Goal: Information Seeking & Learning: Find specific fact

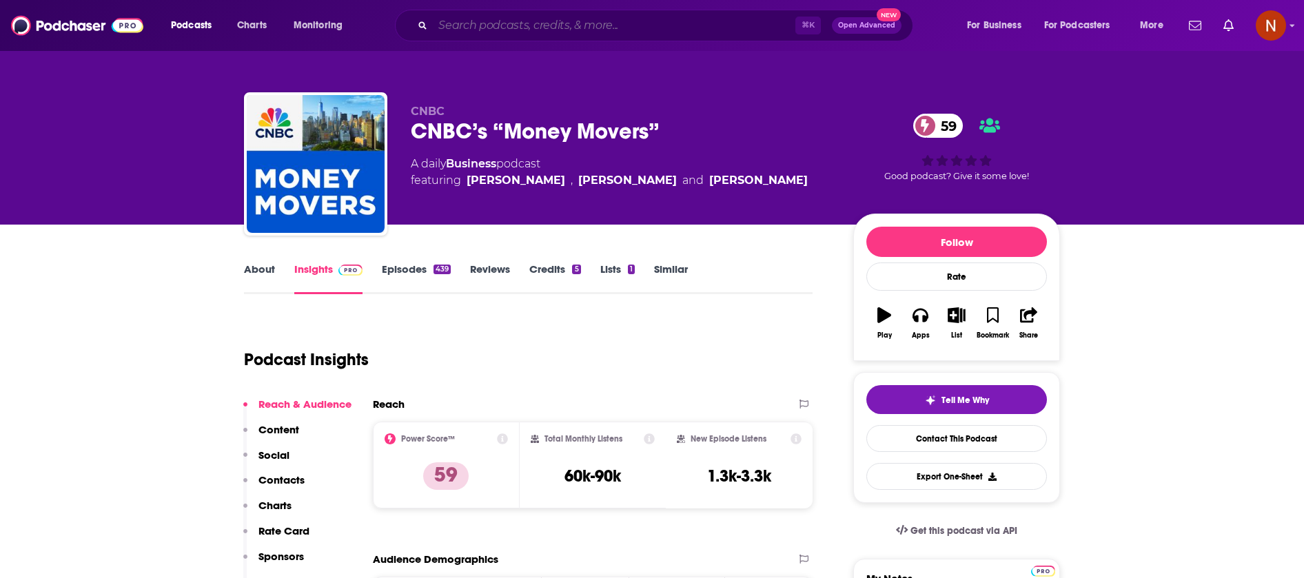
click at [705, 23] on input "Search podcasts, credits, & more..." at bounding box center [614, 25] width 363 height 22
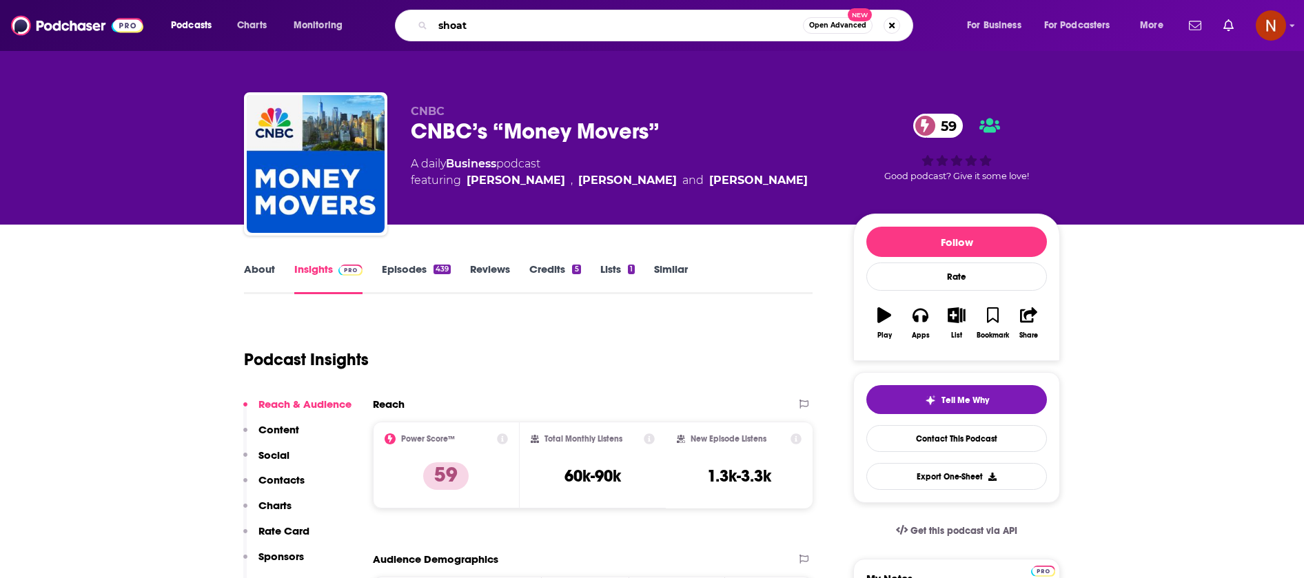
type input "shoatt"
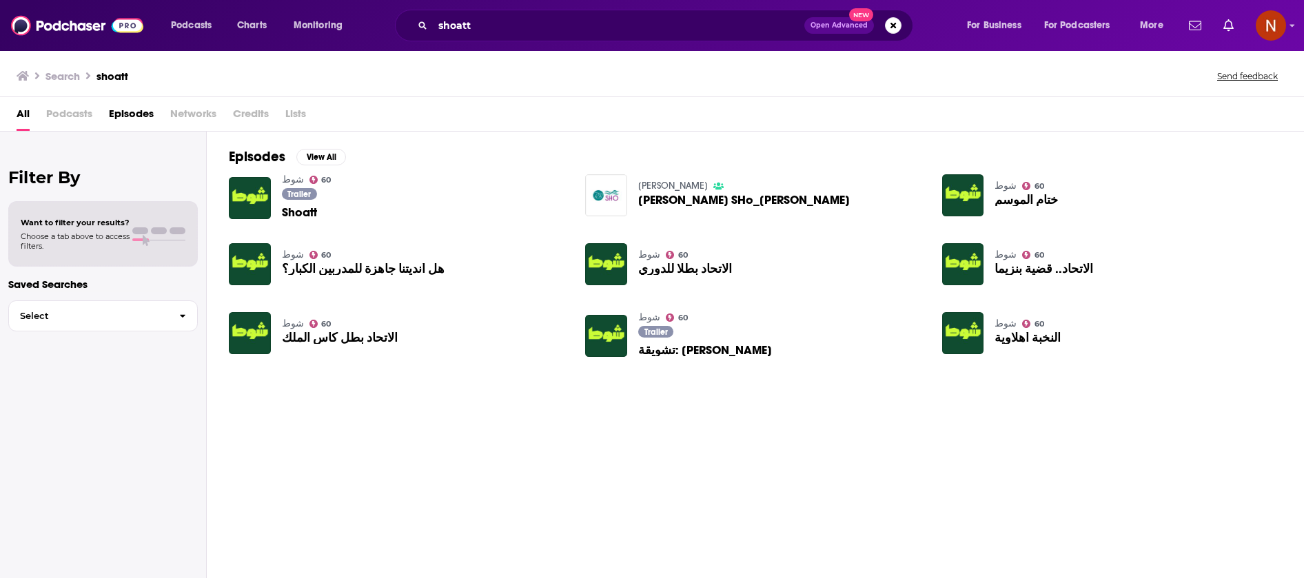
click at [312, 216] on span "Shoatt" at bounding box center [299, 213] width 35 height 12
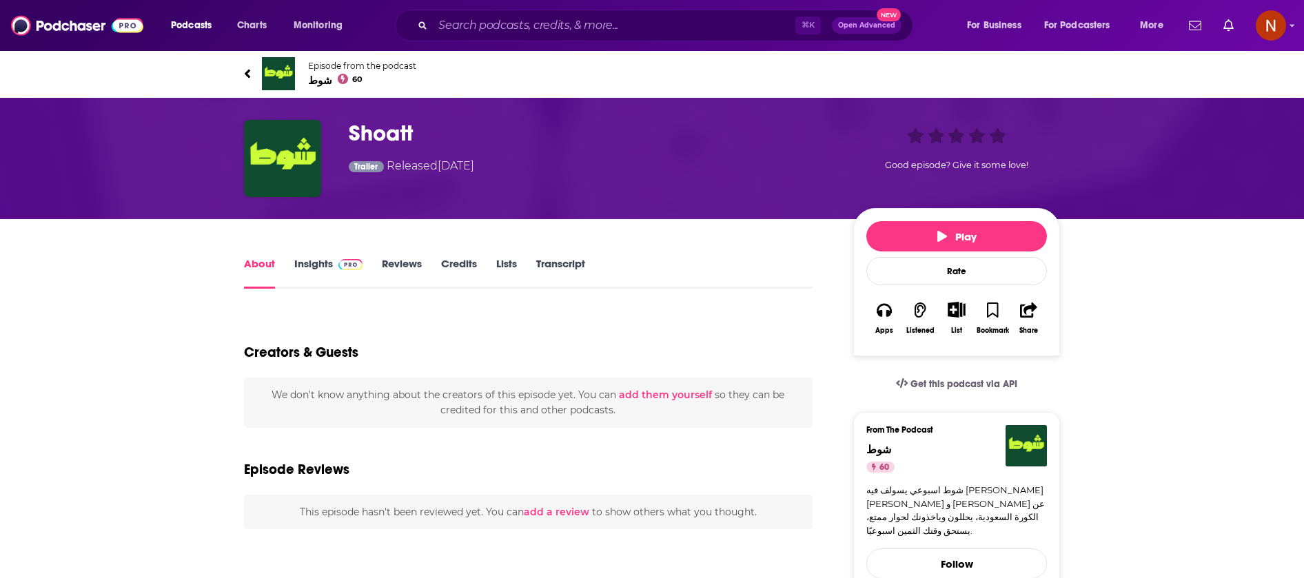
click at [308, 260] on link "Insights" at bounding box center [328, 273] width 68 height 32
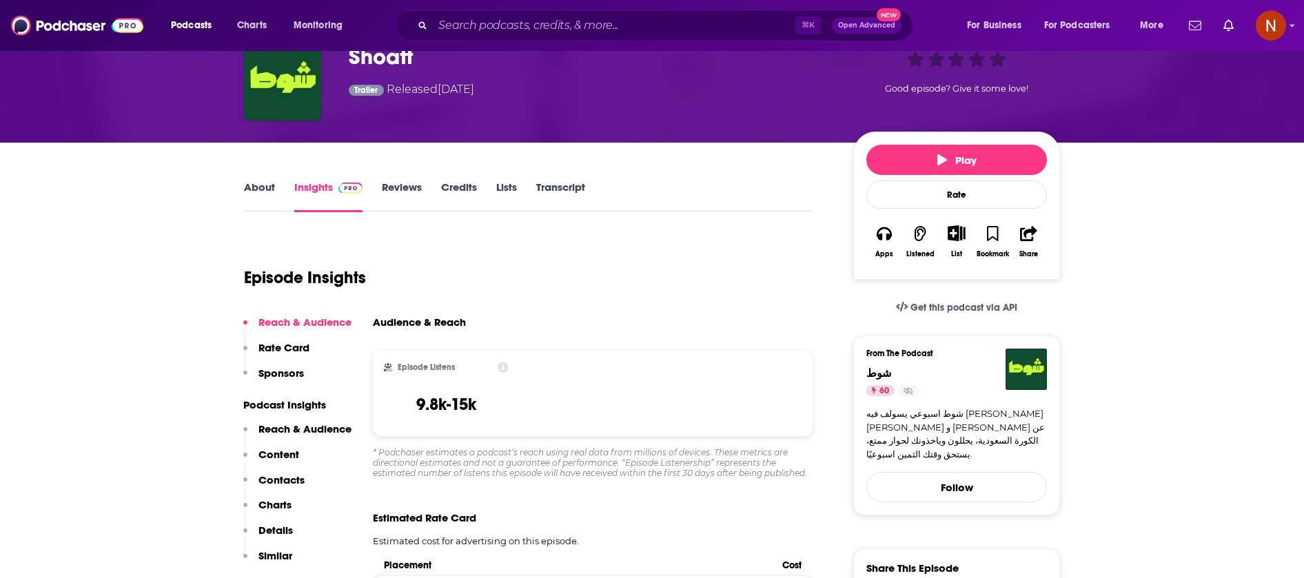
scroll to position [87, 0]
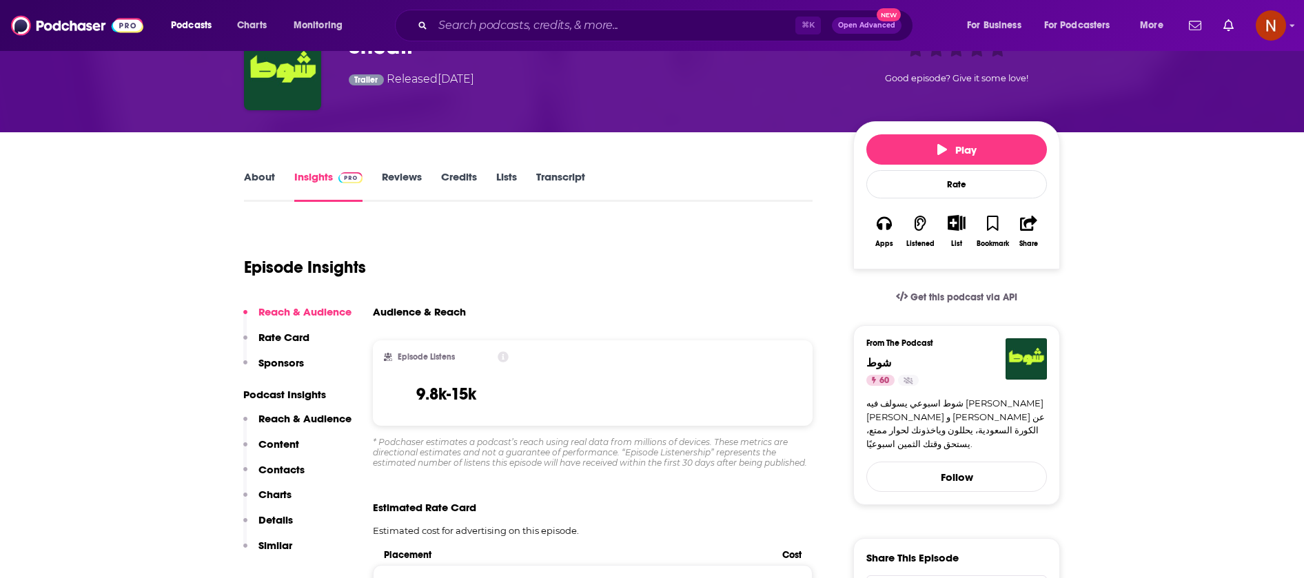
click at [259, 181] on link "About" at bounding box center [259, 186] width 31 height 32
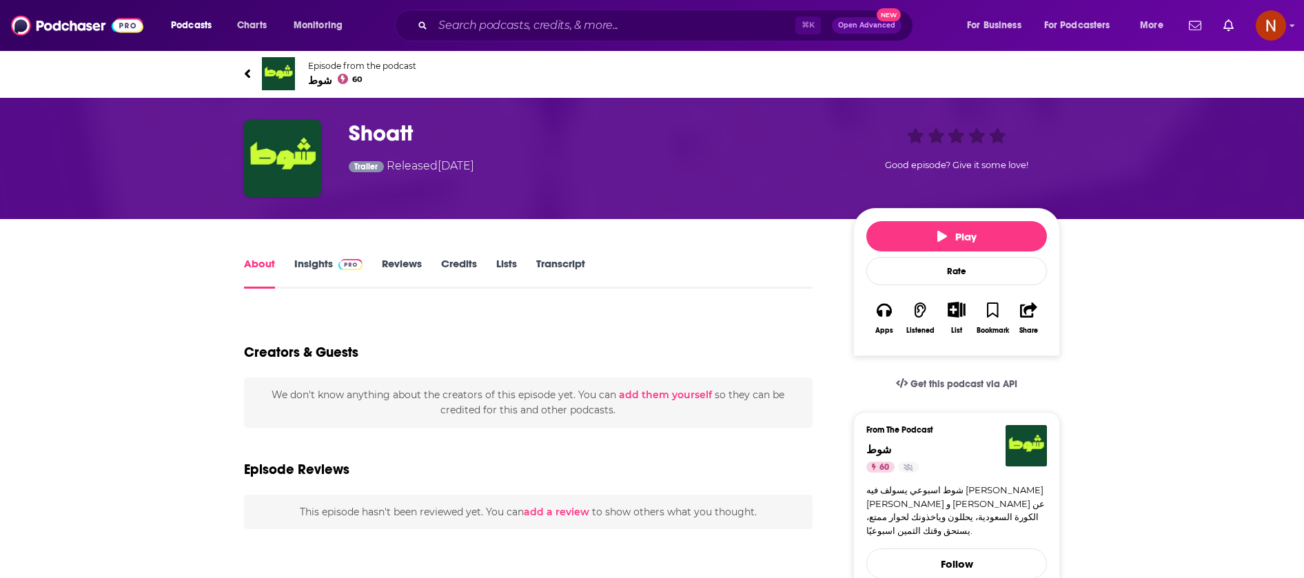
click at [376, 134] on h1 "Shoatt" at bounding box center [590, 133] width 482 height 27
click at [299, 145] on img "Shoatt" at bounding box center [282, 158] width 77 height 77
click at [385, 62] on span "Episode from the podcast" at bounding box center [362, 66] width 108 height 10
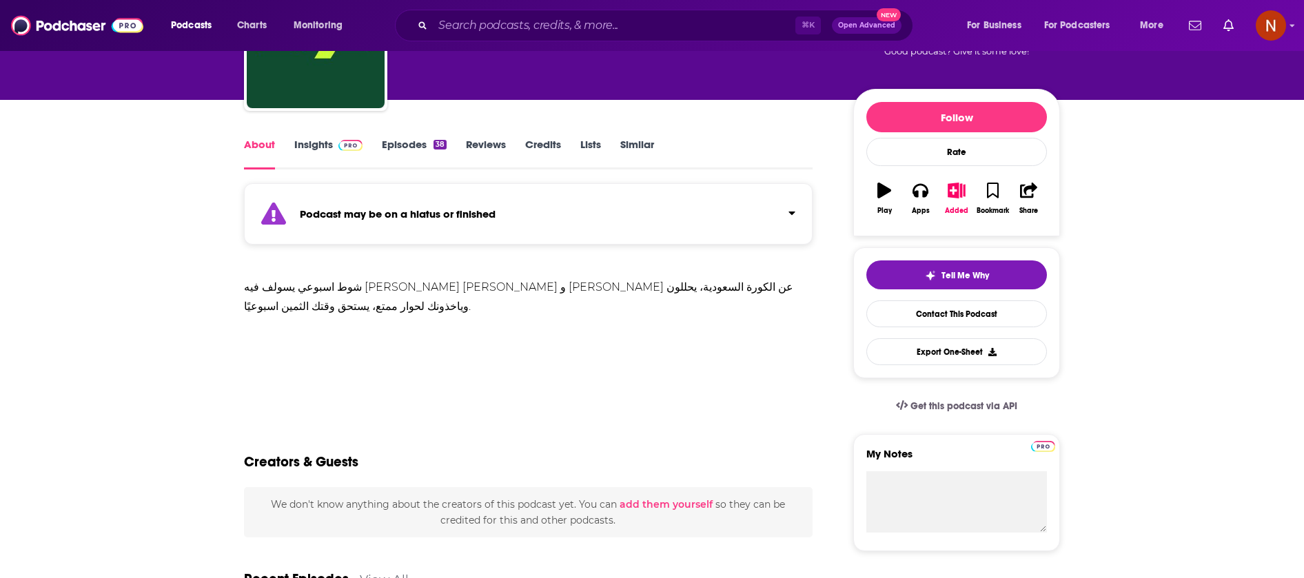
scroll to position [126, 0]
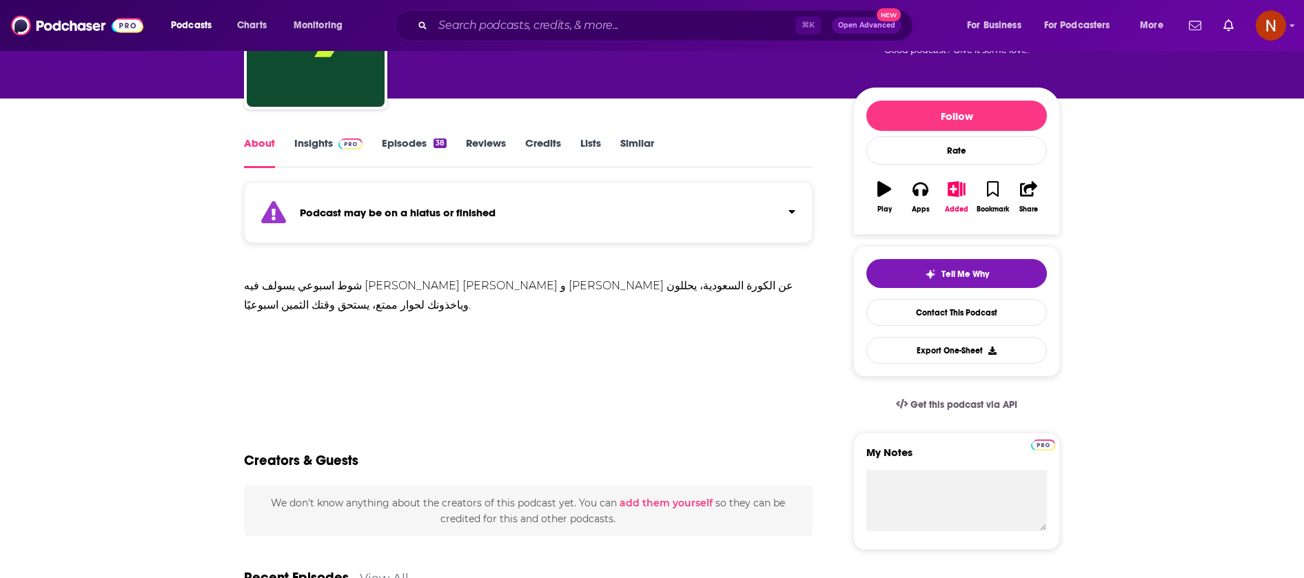
click at [318, 300] on div "شوط اسبوعي يسولف فيه [PERSON_NAME] [PERSON_NAME] و [PERSON_NAME] عن الكورة السع…" at bounding box center [528, 295] width 569 height 39
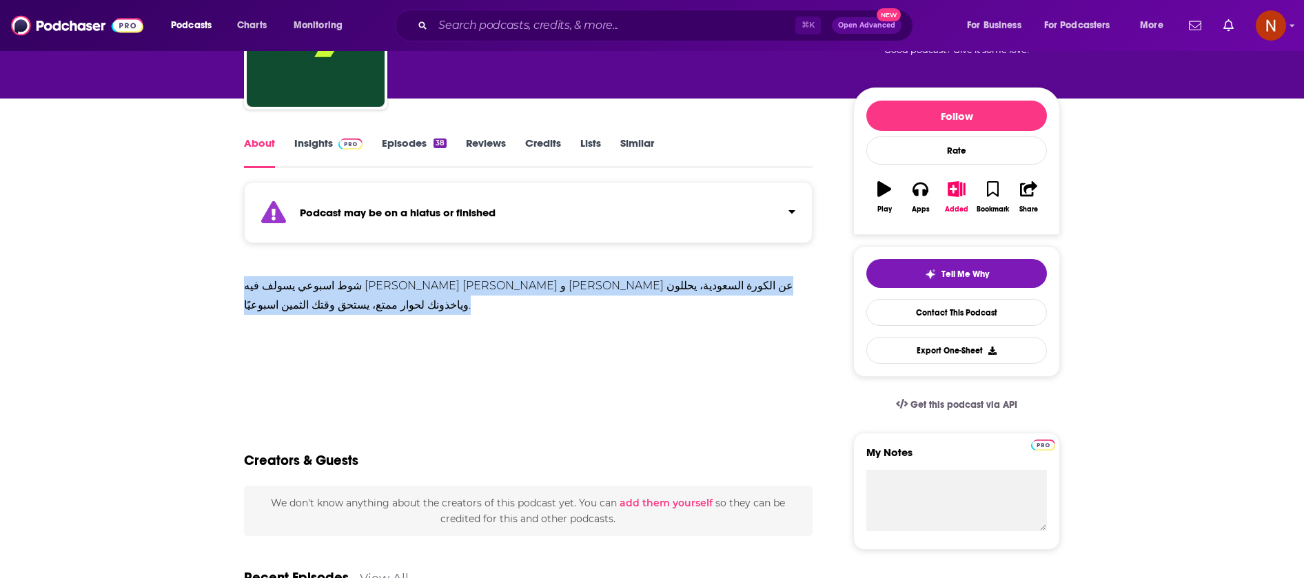
click at [318, 300] on div "شوط اسبوعي يسولف فيه [PERSON_NAME] [PERSON_NAME] و [PERSON_NAME] عن الكورة السع…" at bounding box center [528, 295] width 569 height 39
copy div "شوط اسبوعي يسولف فيه [PERSON_NAME] [PERSON_NAME] و [PERSON_NAME] عن الكورة السع…"
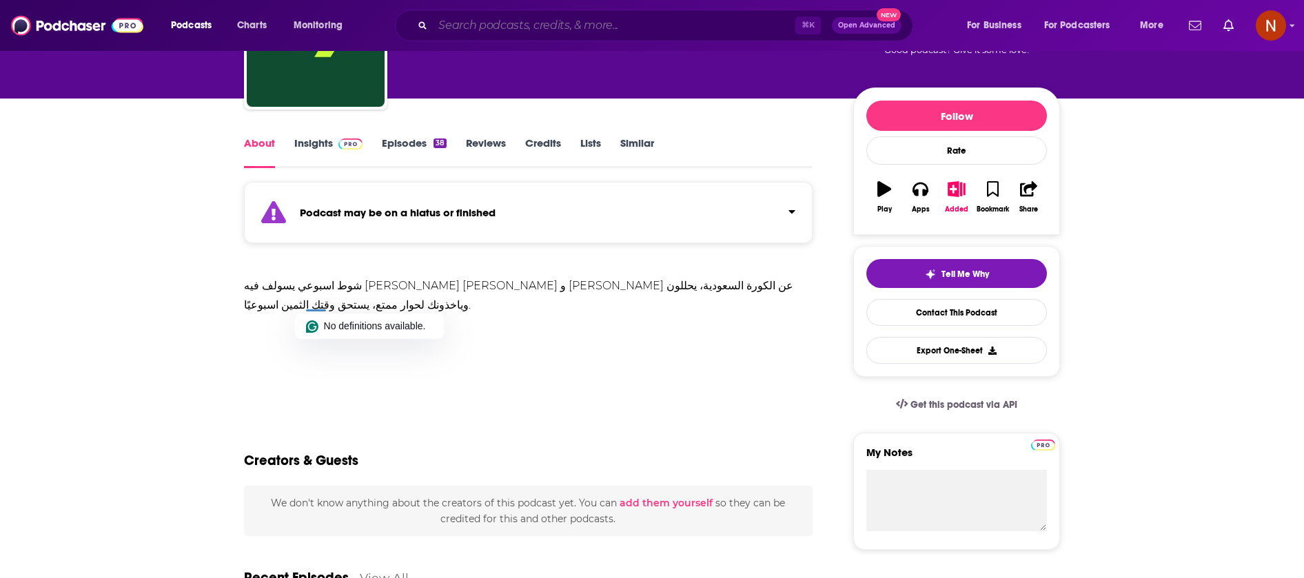
click at [666, 30] on input "Search podcasts, credits, & more..." at bounding box center [614, 25] width 363 height 22
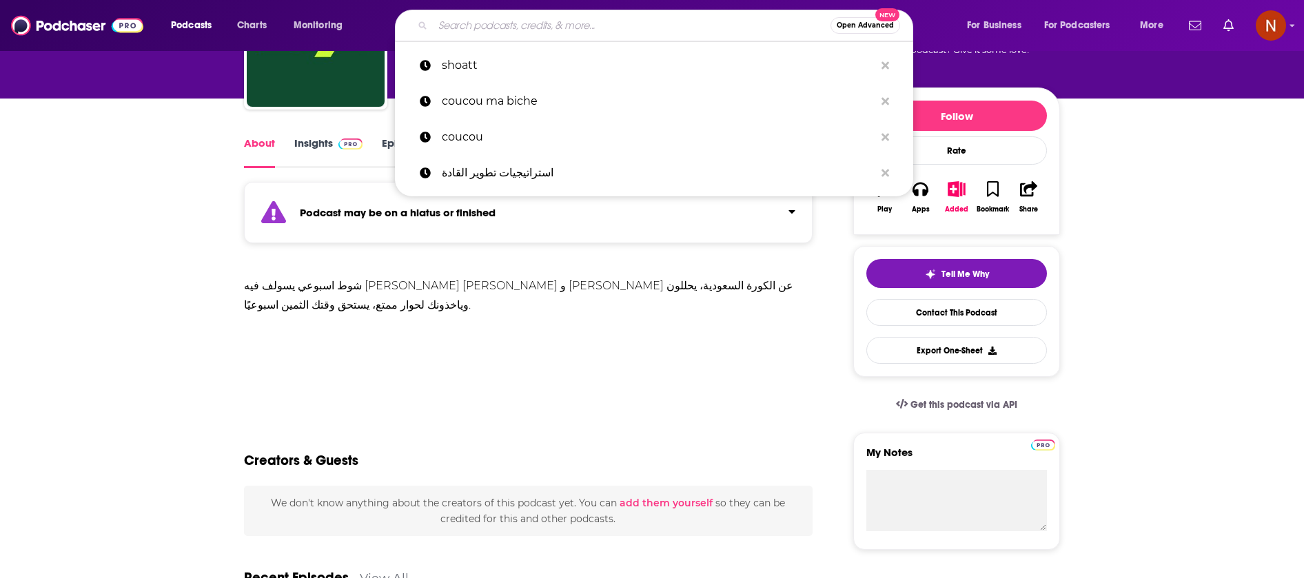
paste input "بودكاست دكة (Daka)"
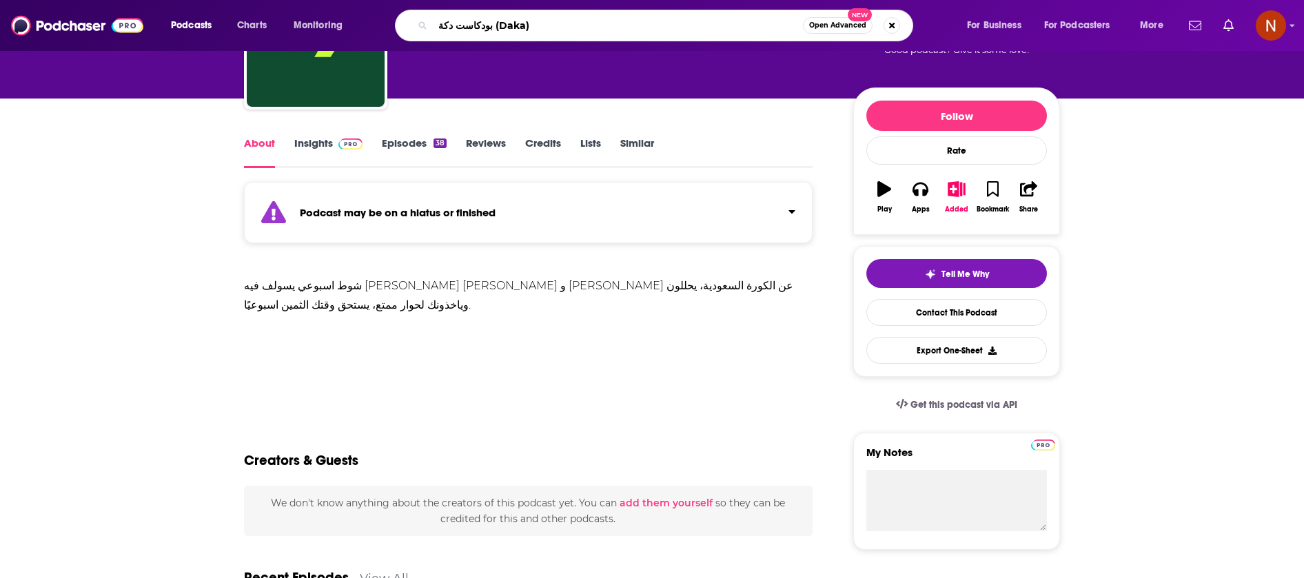
drag, startPoint x: 529, startPoint y: 30, endPoint x: 493, endPoint y: 29, distance: 35.8
click at [493, 30] on input "بودكاست دكة (Daka)" at bounding box center [618, 25] width 370 height 22
type input "بودكاست دكة"
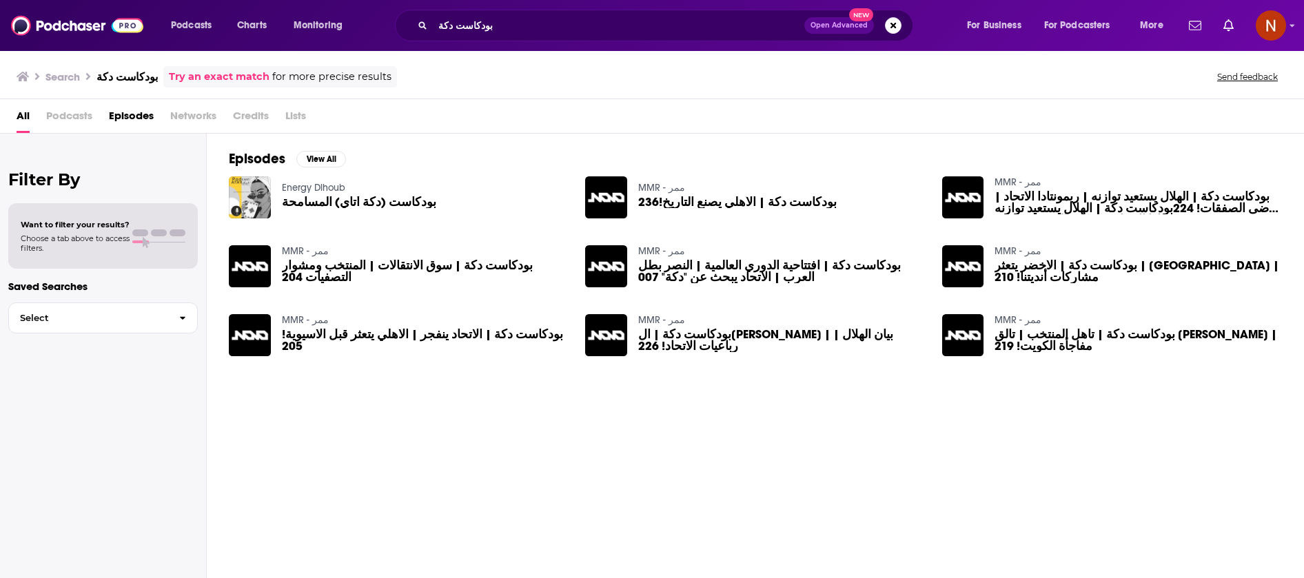
click at [294, 256] on link "MMR - ممر" at bounding box center [305, 251] width 47 height 12
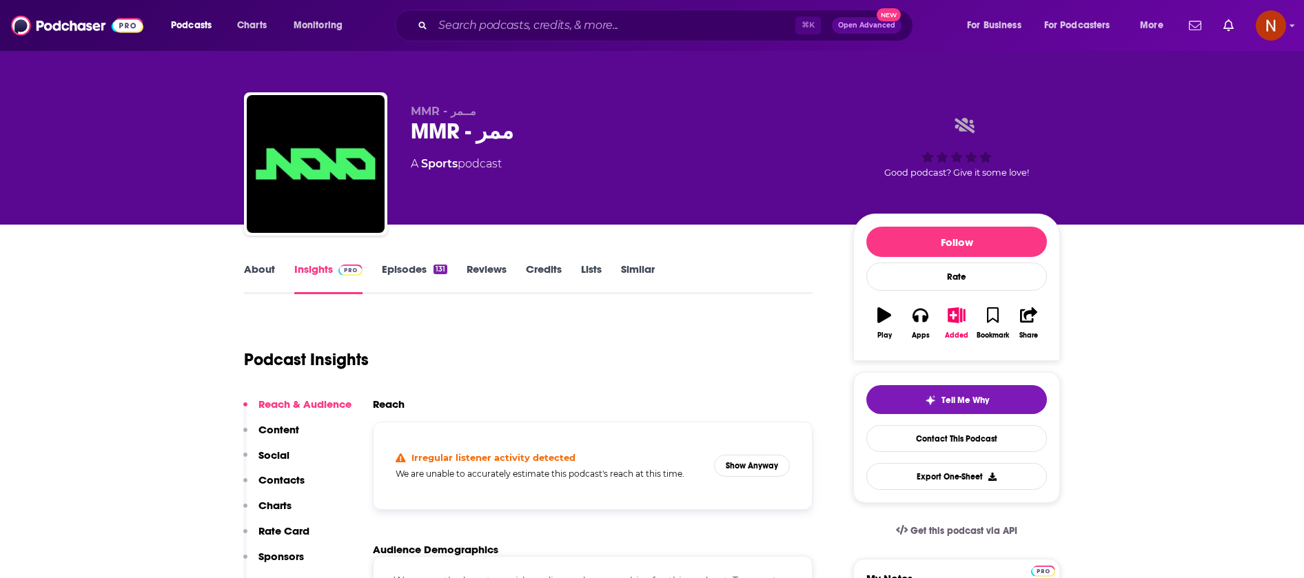
click at [247, 268] on link "About" at bounding box center [259, 279] width 31 height 32
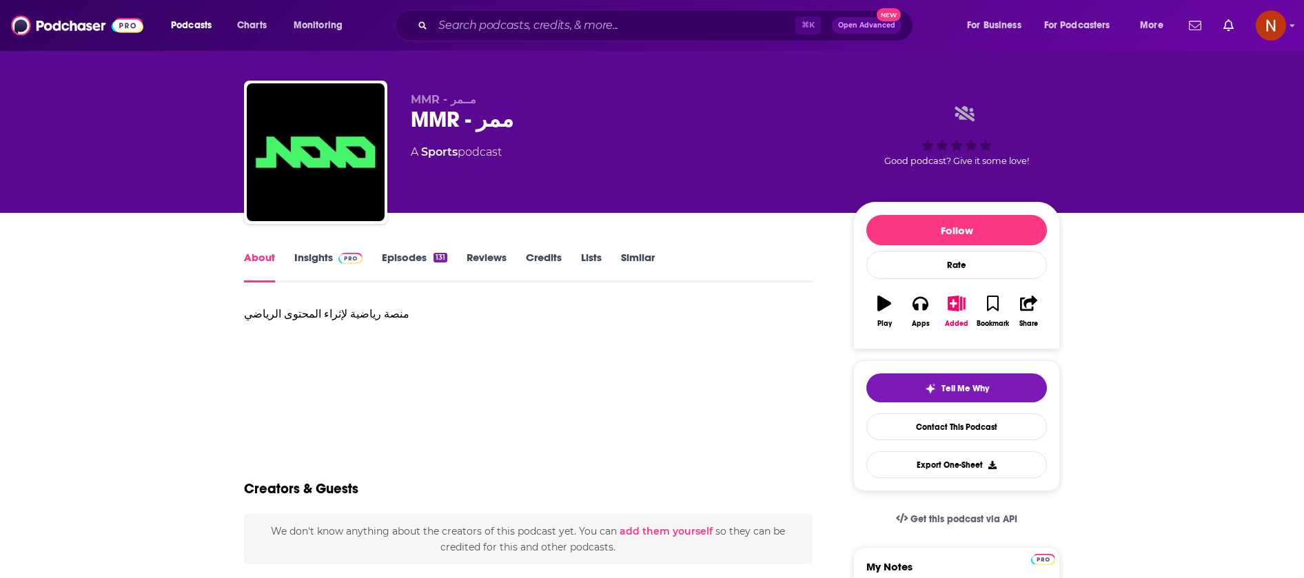
scroll to position [13, 0]
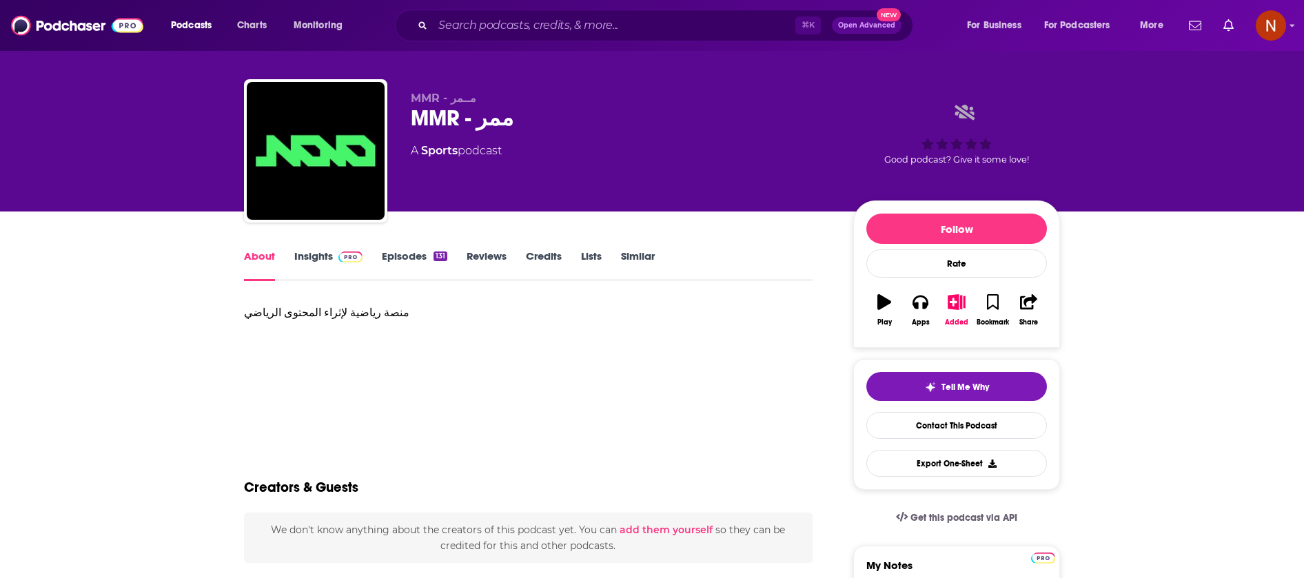
click at [372, 304] on div "منصة رياضية لإثراء المحتوى الرياضي" at bounding box center [528, 312] width 569 height 19
click at [371, 309] on div "منصة رياضية لإثراء المحتوى الرياضي" at bounding box center [528, 312] width 569 height 19
click at [372, 308] on div "منصة رياضية لإثراء المحتوى الرياضي" at bounding box center [528, 312] width 569 height 19
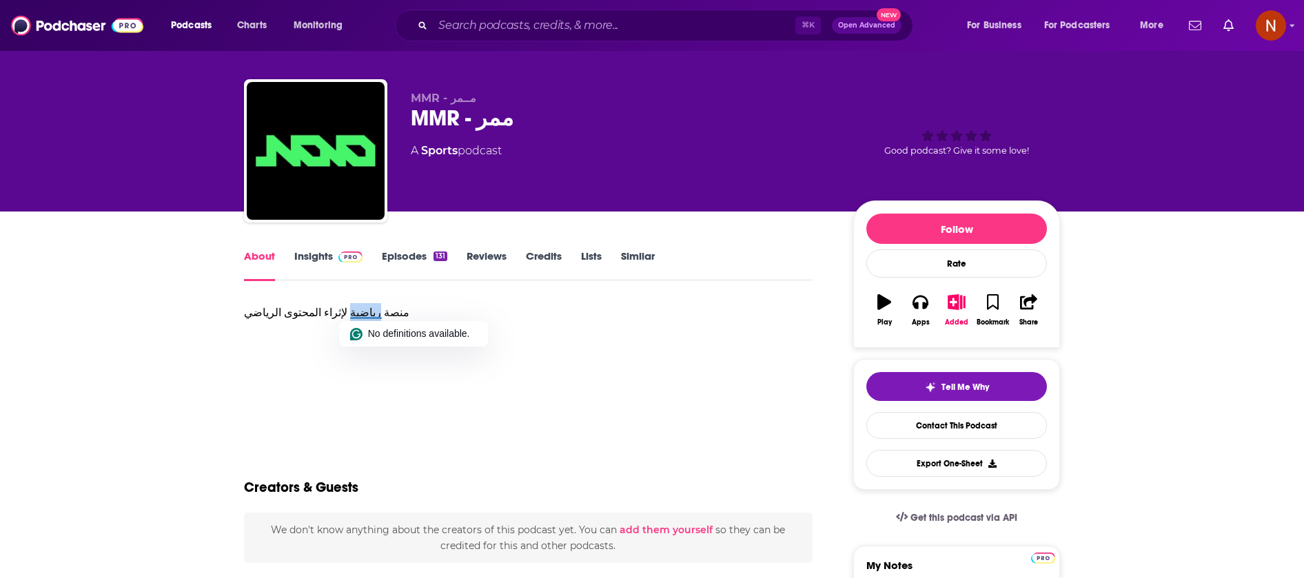
click at [372, 308] on div "منصة رياضية لإثراء المحتوى الرياضي" at bounding box center [528, 312] width 569 height 19
copy div "منصة رياضية لإثراء المحتوى الرياضي"
